Goal: Find specific page/section: Find specific page/section

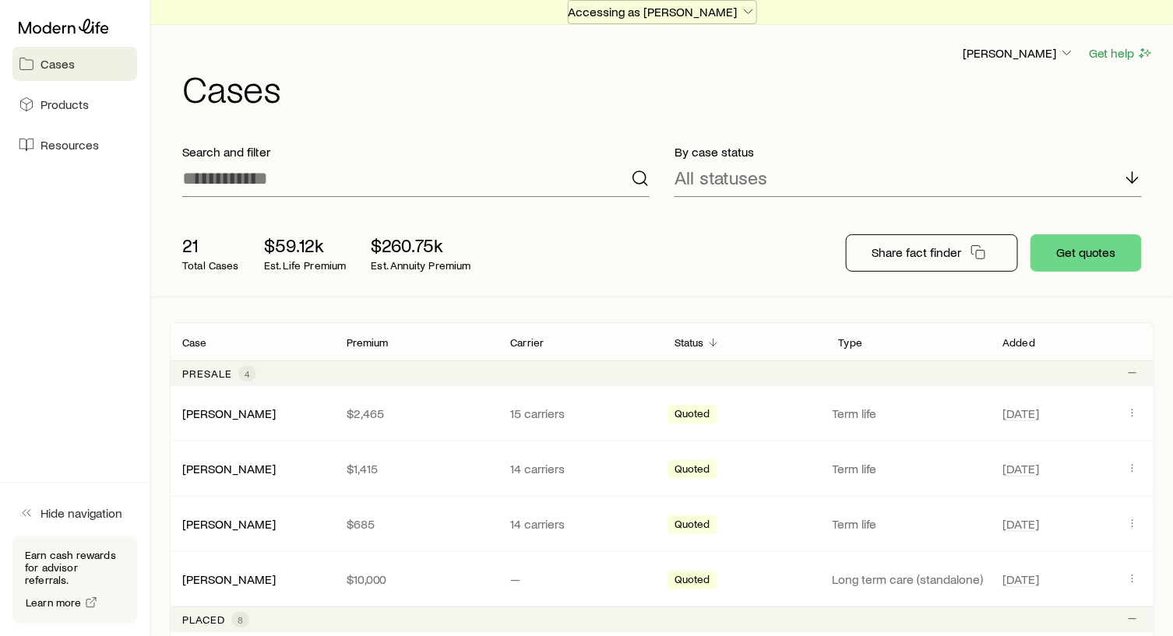
click at [742, 11] on icon "button" at bounding box center [749, 12] width 16 height 16
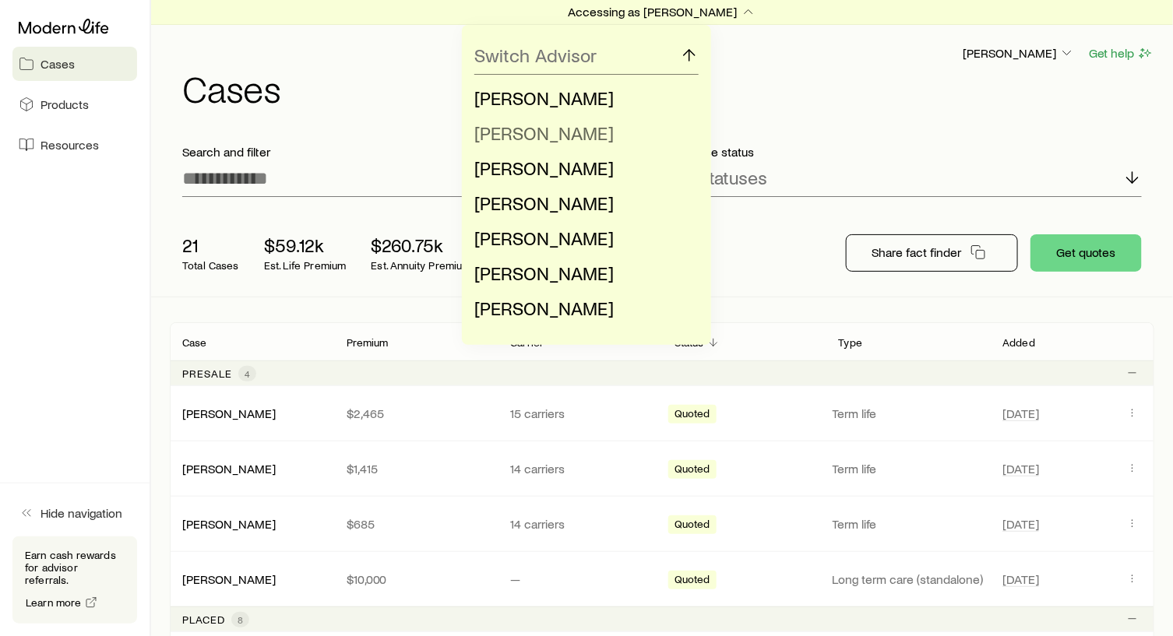
click at [554, 130] on span "[PERSON_NAME]" at bounding box center [543, 132] width 139 height 23
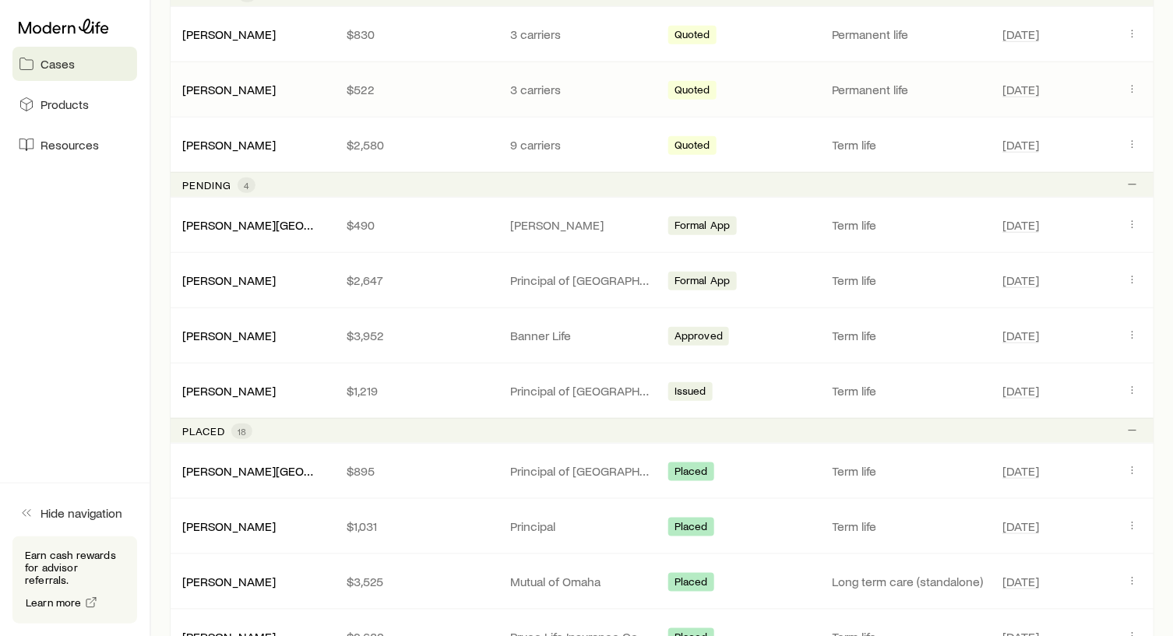
scroll to position [389, 0]
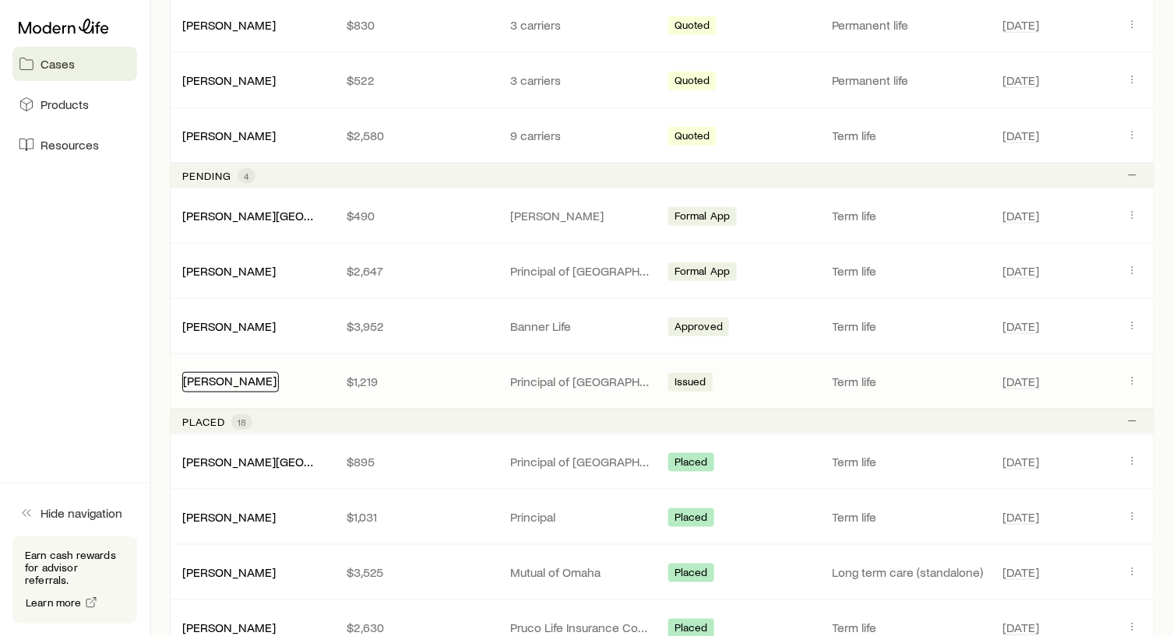
click at [216, 375] on link "[PERSON_NAME]" at bounding box center [229, 380] width 93 height 15
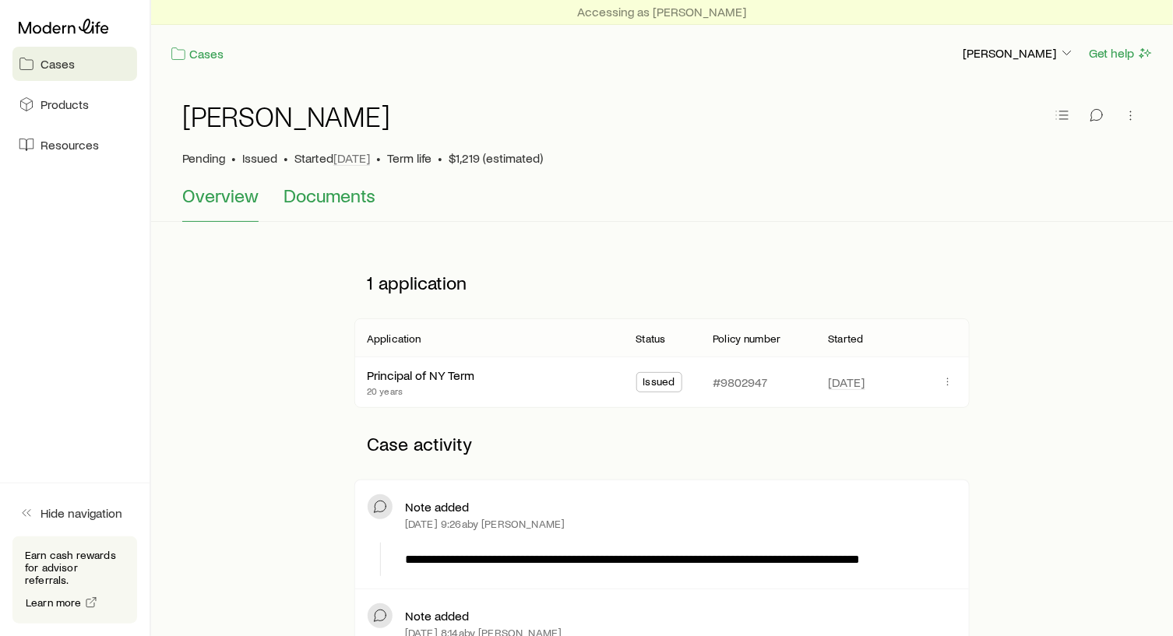
click at [330, 199] on span "Documents" at bounding box center [329, 196] width 92 height 22
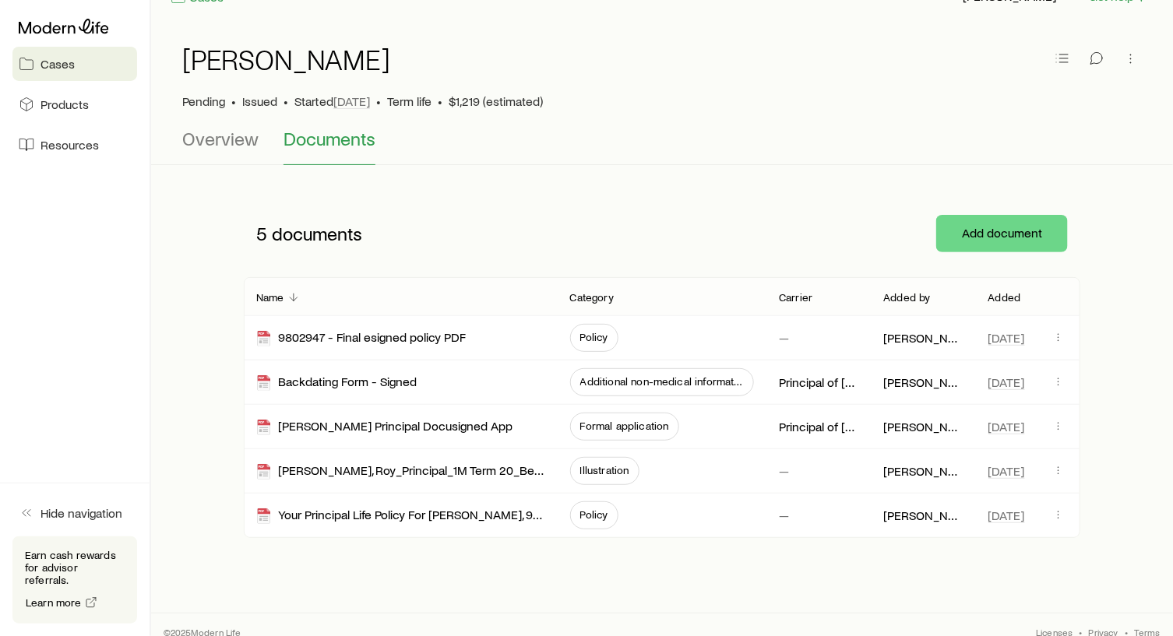
scroll to position [70, 0]
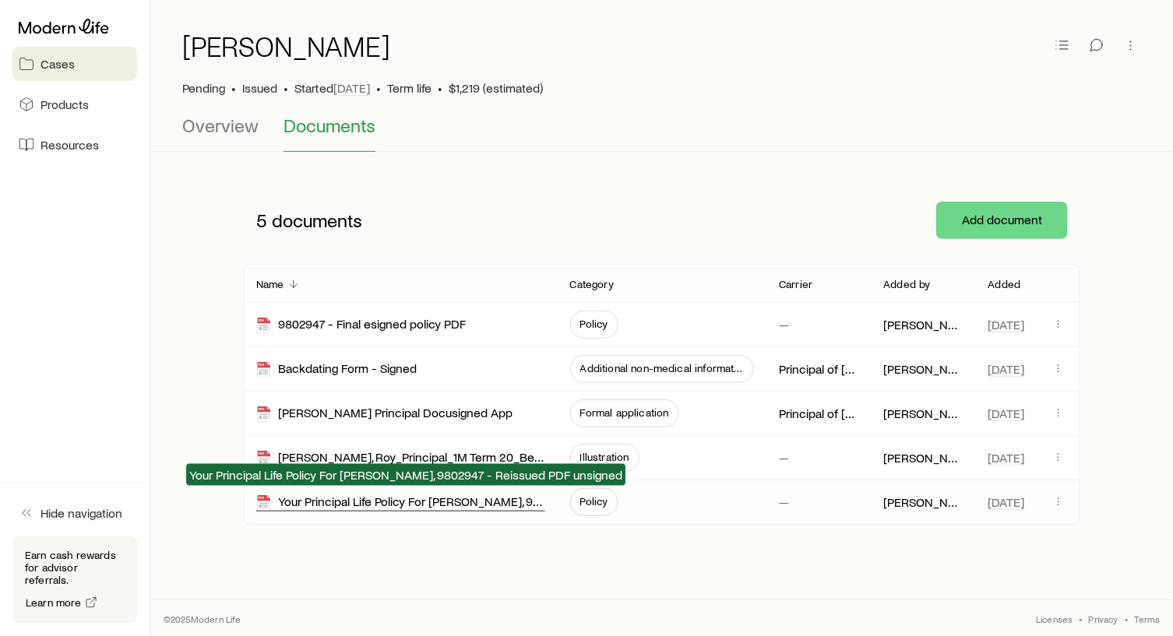
click at [422, 497] on div "Your Principal Life Policy For [PERSON_NAME], 9802947 - Reissued PDF unsigned" at bounding box center [400, 503] width 289 height 18
